Goal: Task Accomplishment & Management: Complete application form

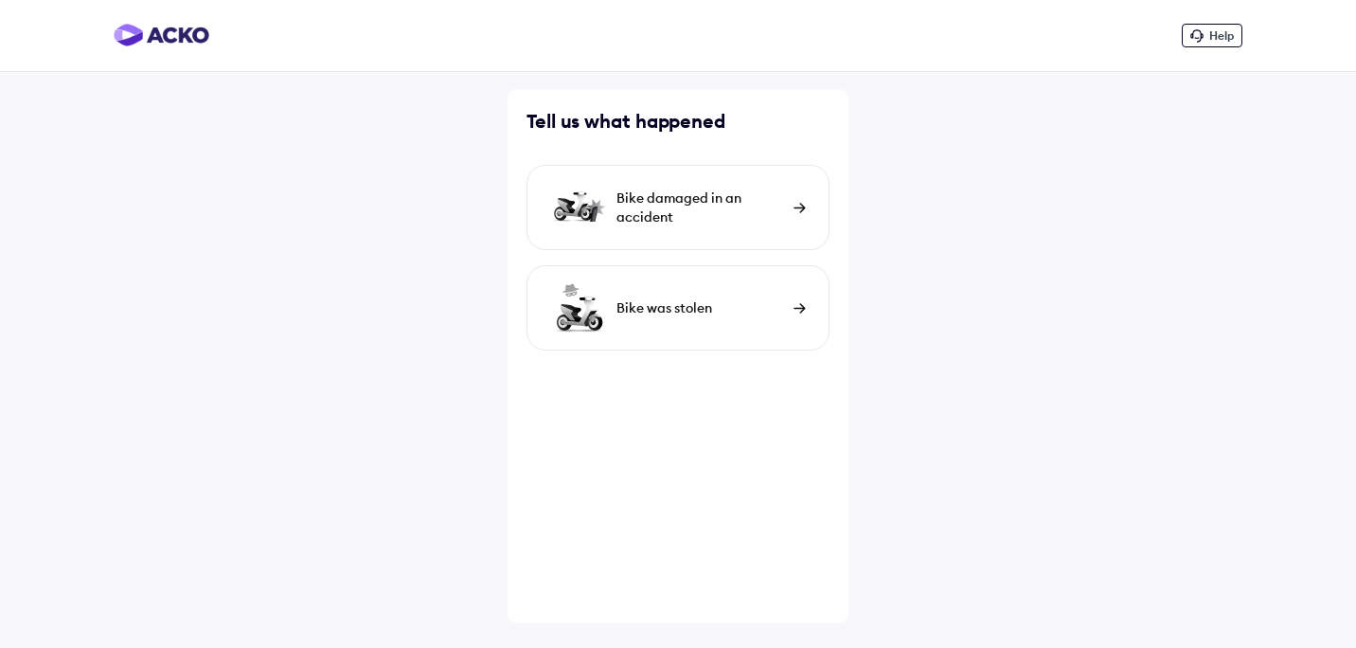
click at [793, 207] on img at bounding box center [799, 208] width 12 height 10
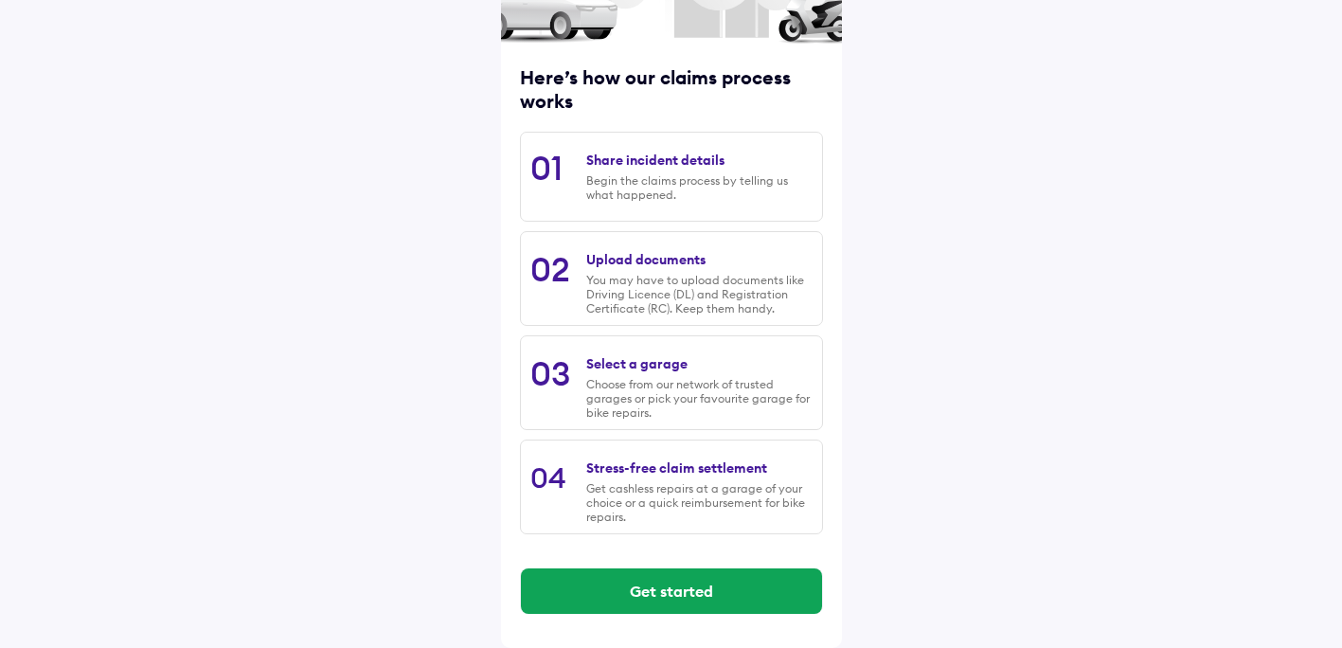
scroll to position [202, 0]
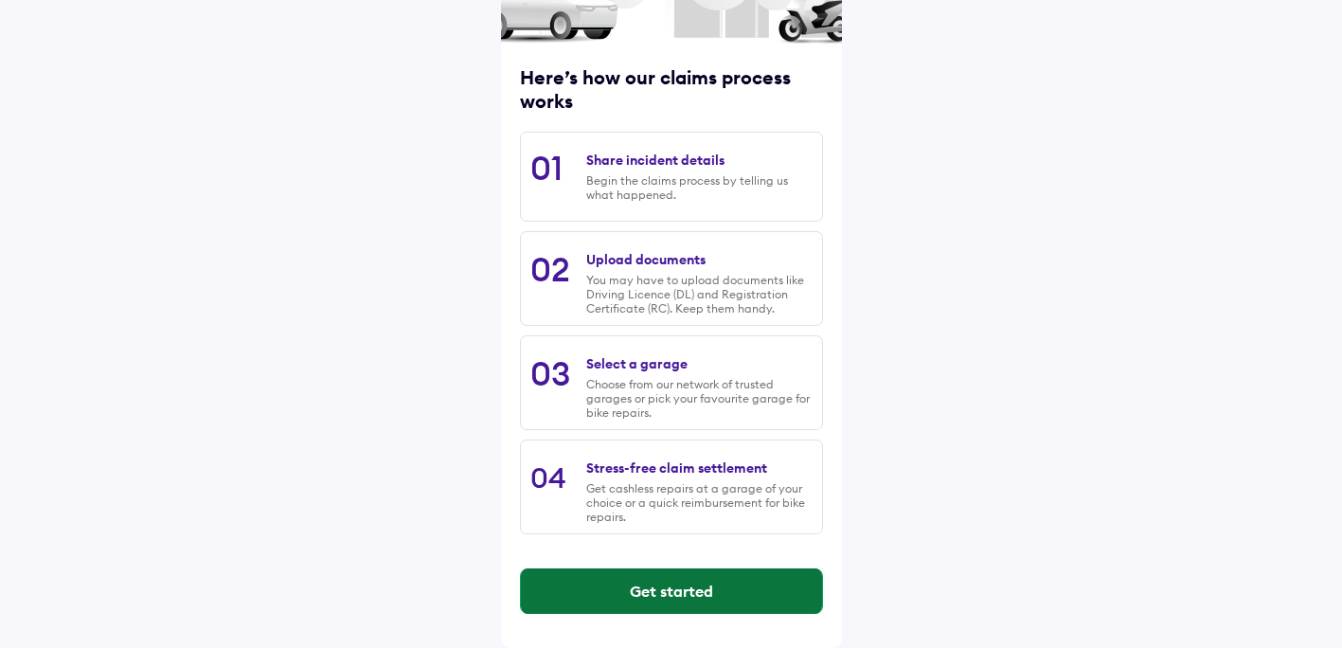
click at [680, 587] on button "Get started" at bounding box center [671, 590] width 301 height 45
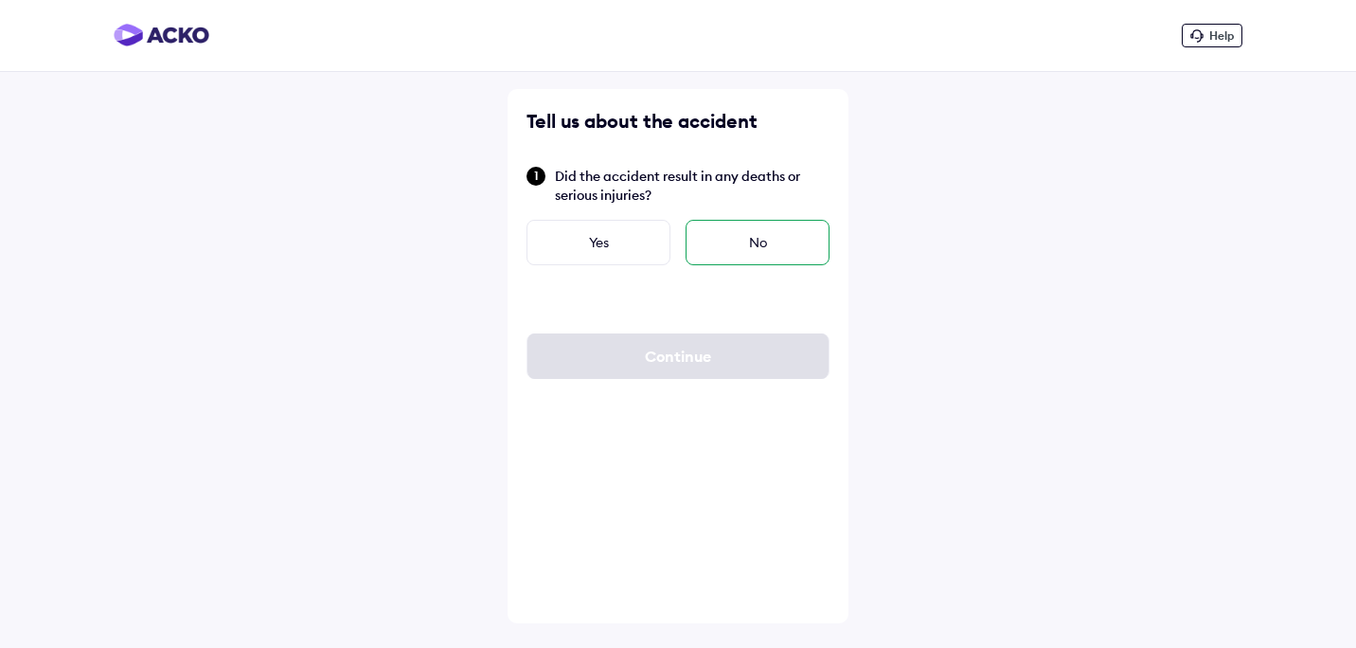
click at [774, 233] on div "No" at bounding box center [757, 242] width 144 height 45
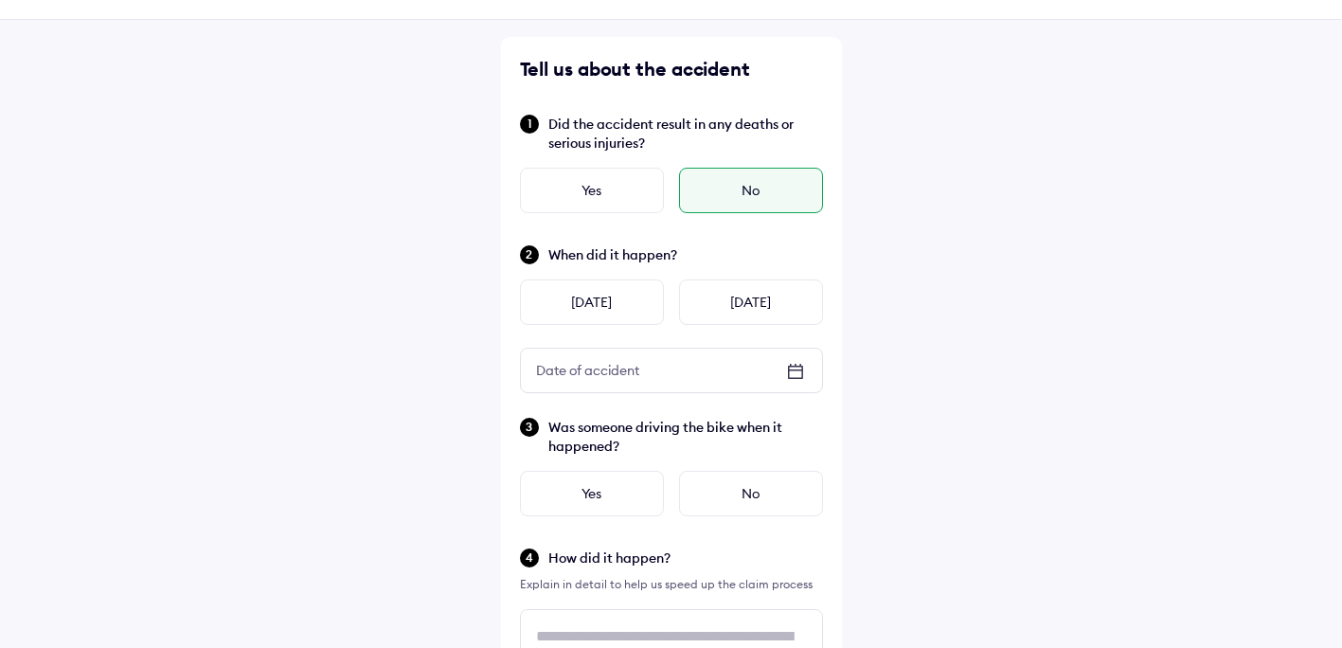
scroll to position [95, 0]
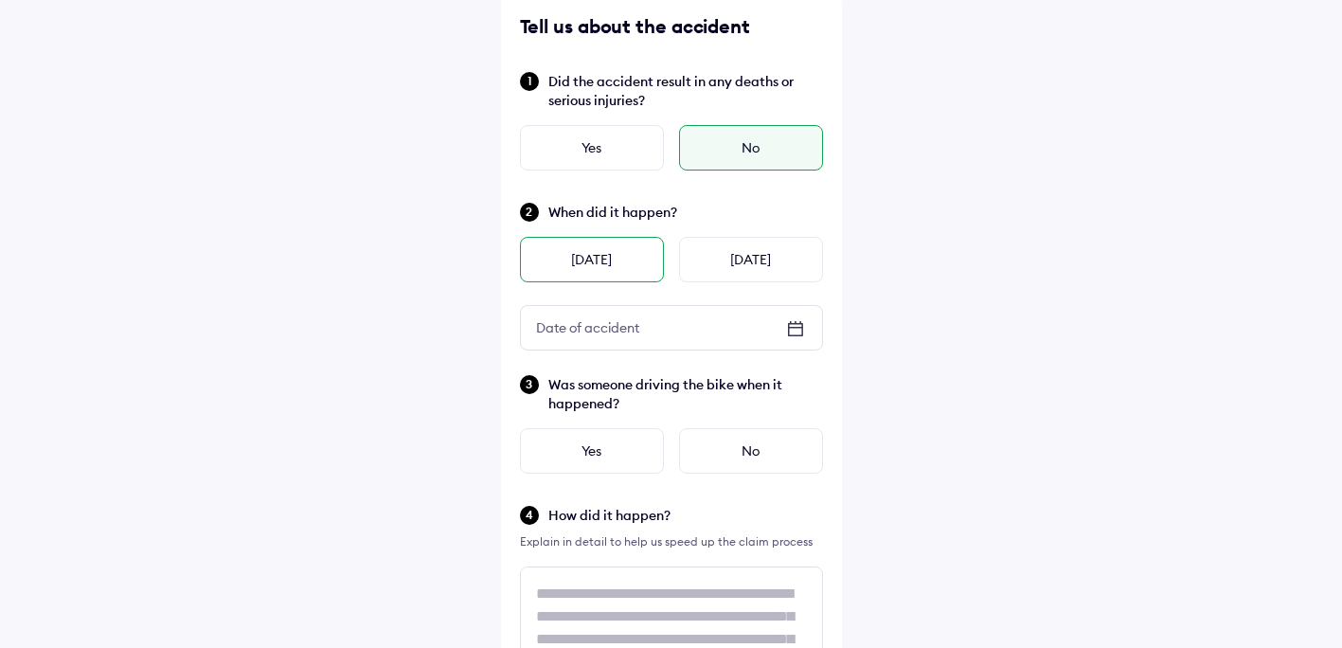
click at [632, 258] on div "[DATE]" at bounding box center [592, 259] width 144 height 45
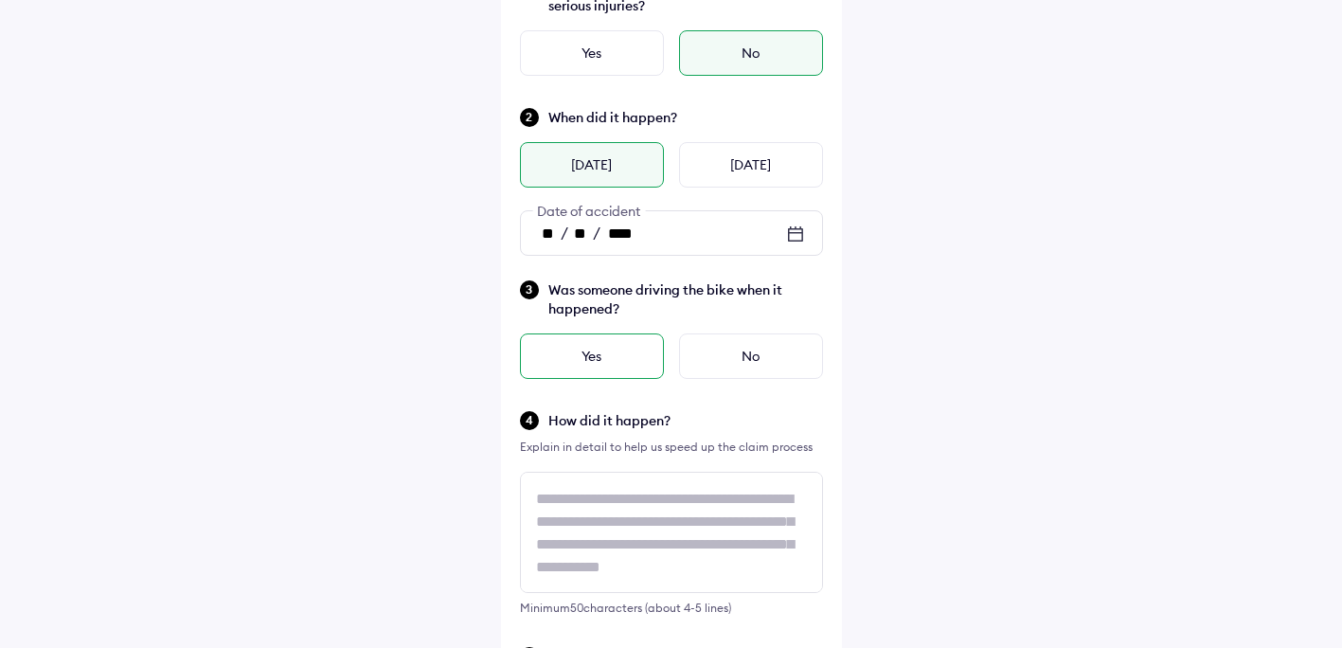
click at [563, 354] on div "Yes" at bounding box center [592, 355] width 144 height 45
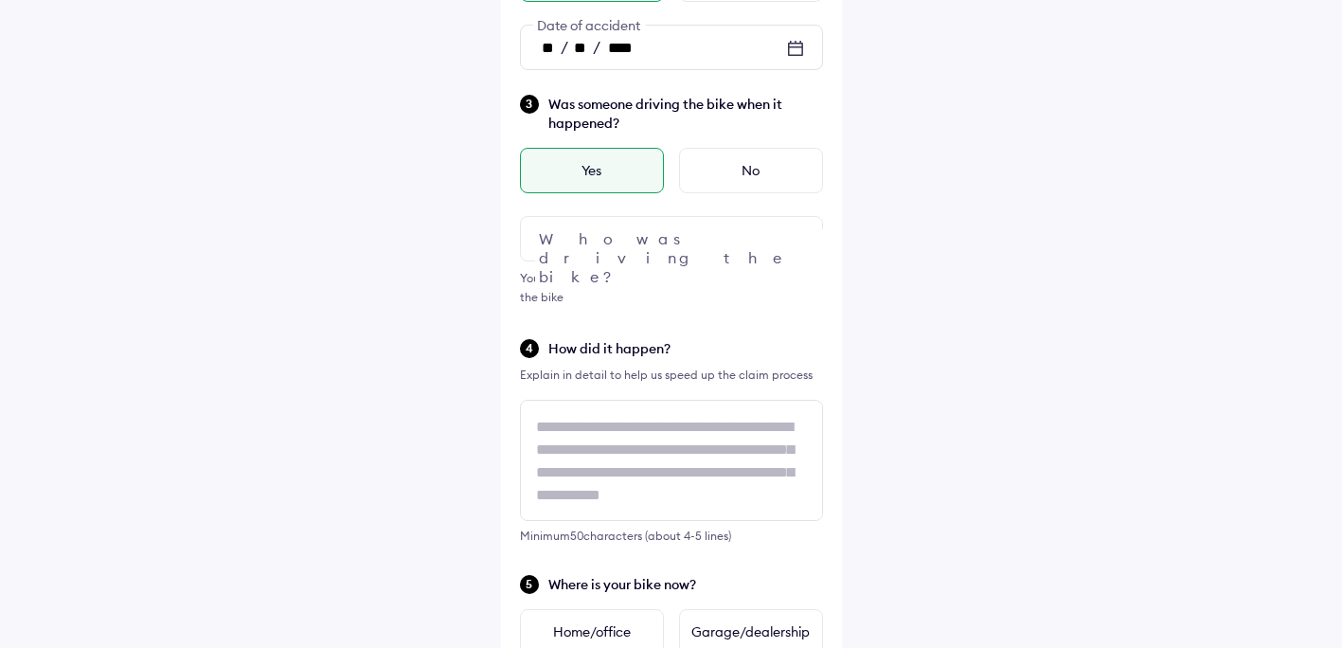
scroll to position [379, 0]
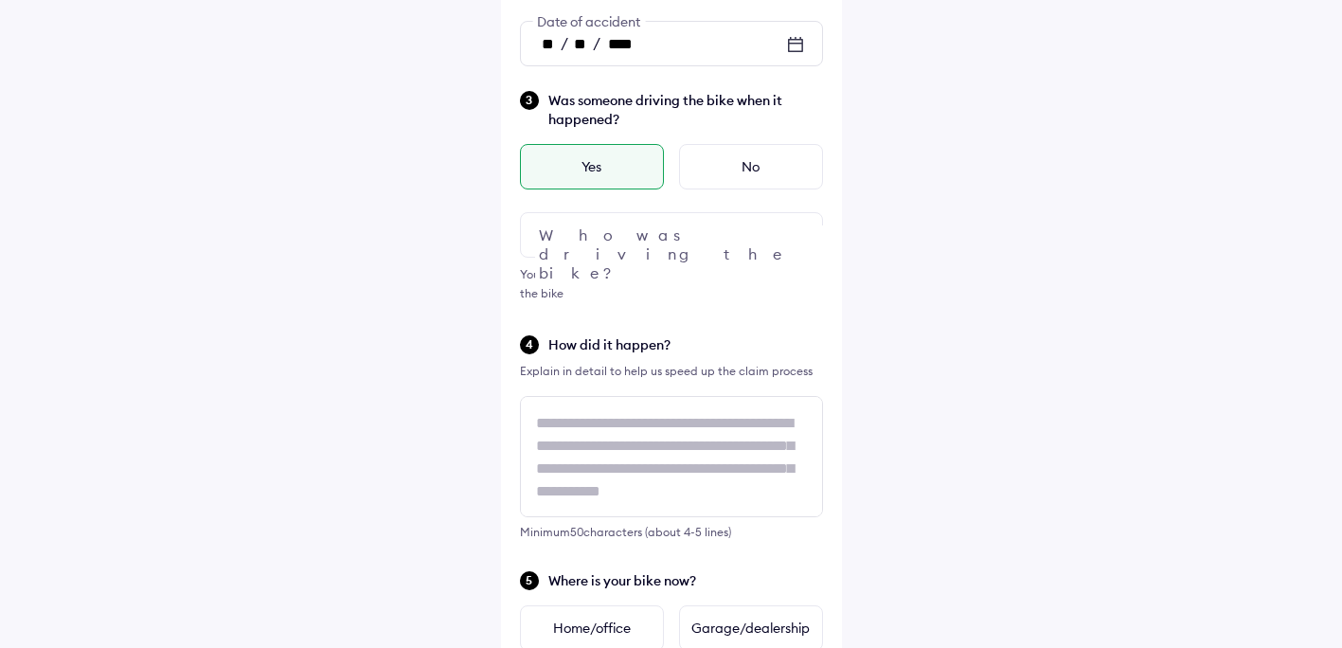
click at [703, 234] on div at bounding box center [671, 234] width 303 height 45
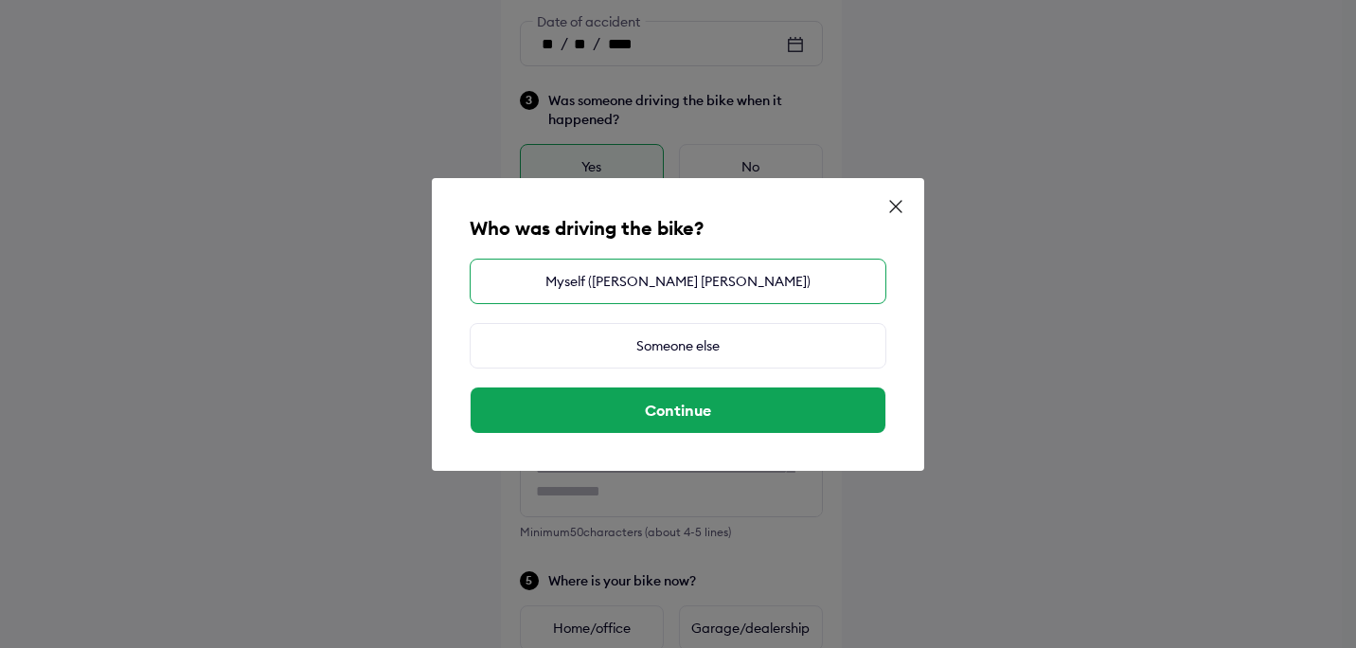
click at [698, 281] on div "Myself ([PERSON_NAME] [PERSON_NAME])" at bounding box center [678, 280] width 417 height 45
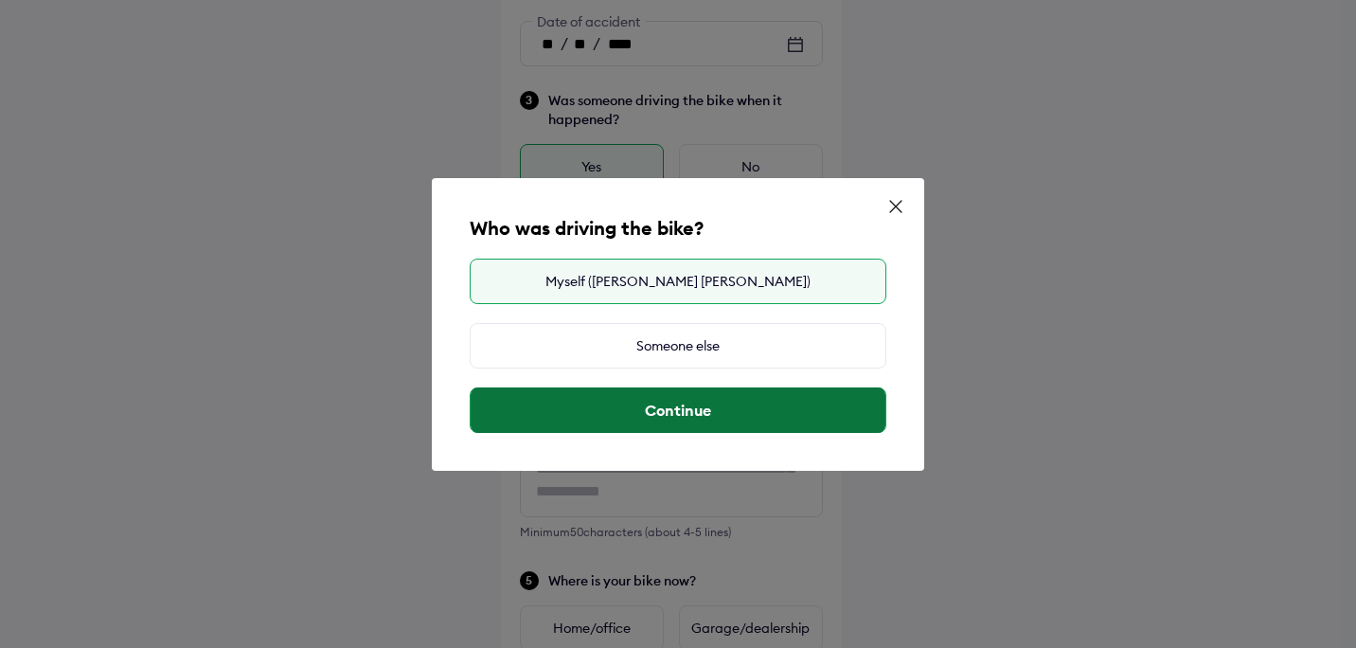
click at [669, 402] on button "Continue" at bounding box center [678, 409] width 415 height 45
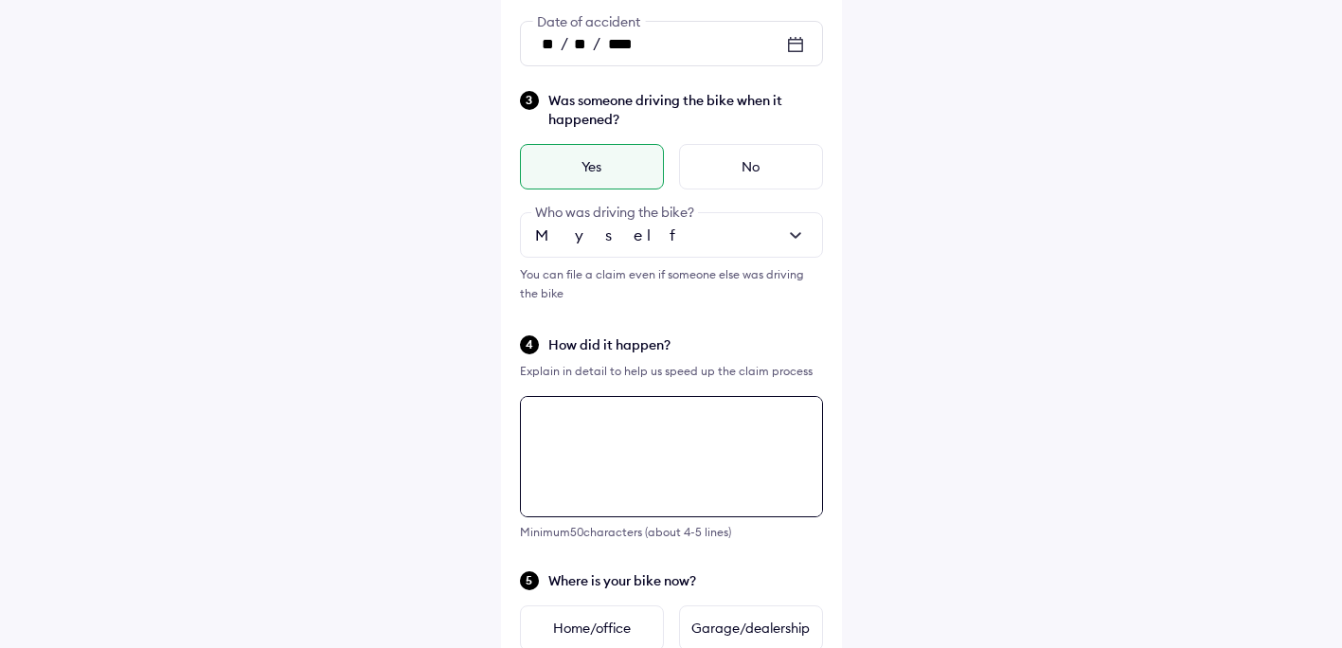
click at [555, 407] on textarea at bounding box center [671, 456] width 303 height 121
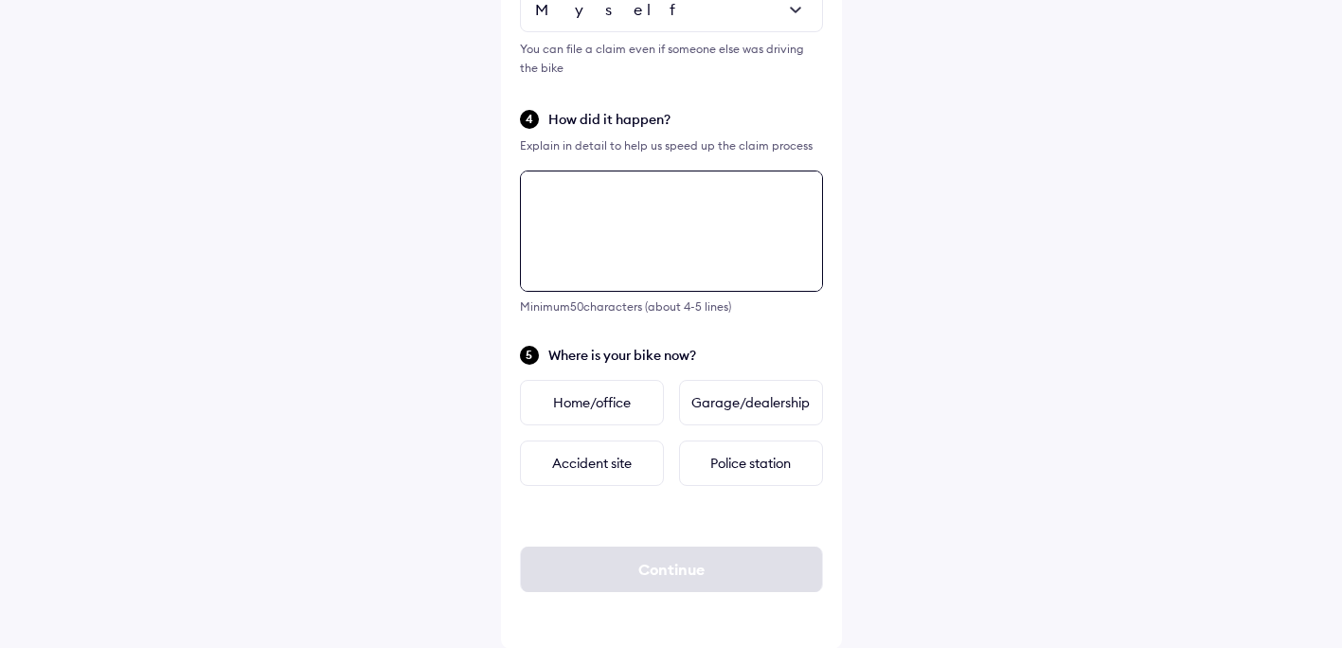
scroll to position [605, 0]
type textarea "*"
type textarea "**********"
